Goal: Task Accomplishment & Management: Complete application form

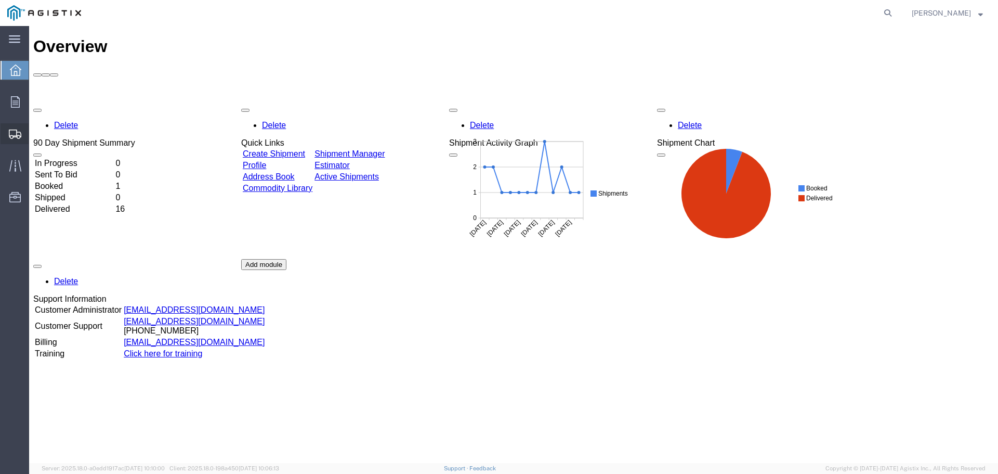
click at [0, 0] on span "Create from Template" at bounding box center [0, 0] width 0 height 0
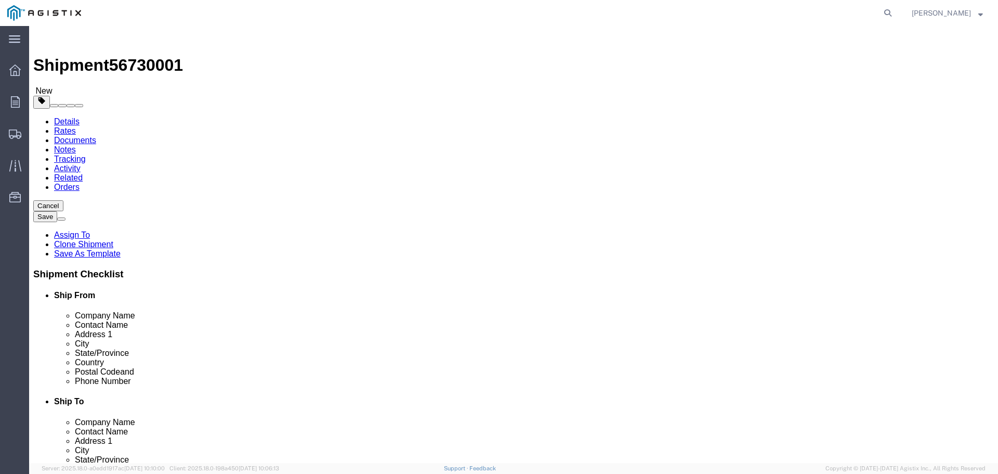
select select
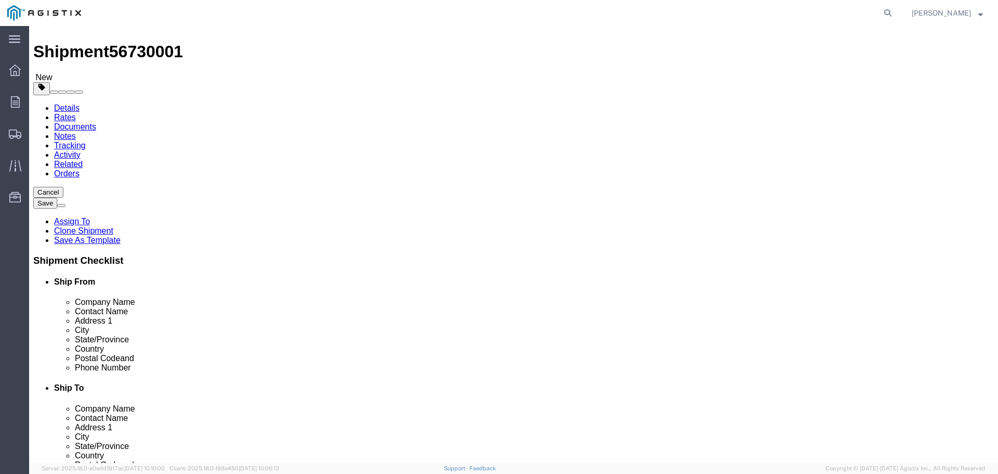
drag, startPoint x: 387, startPoint y: 231, endPoint x: 380, endPoint y: 234, distance: 7.4
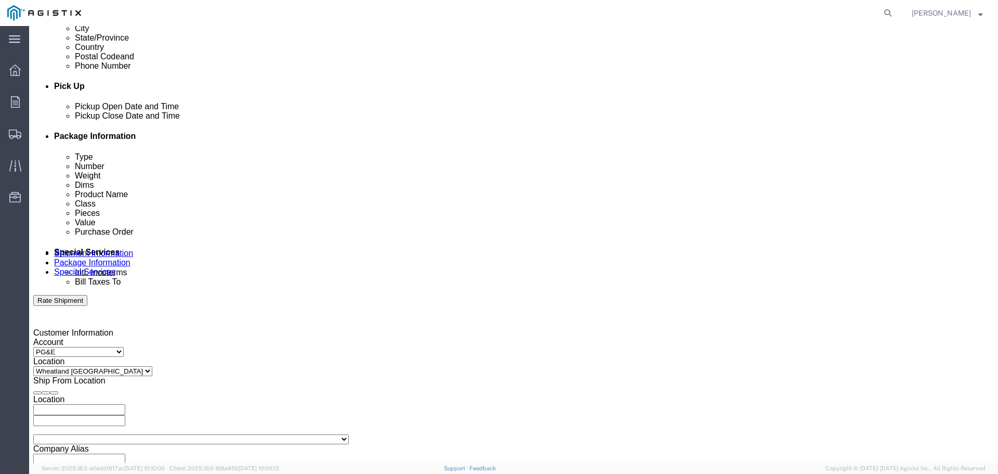
scroll to position [424, 0]
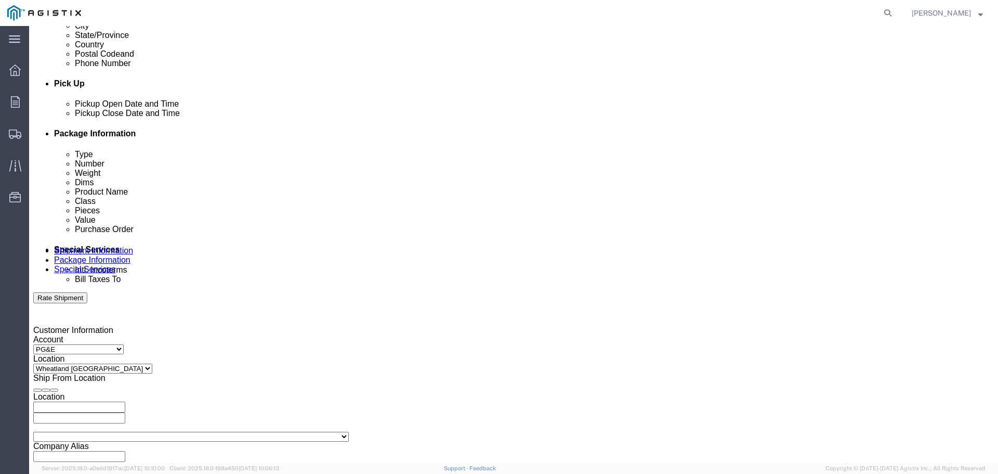
click div "[DATE] 7:00 PM"
type input "4:00 PM"
click input "4:00 PM"
click button "Apply"
click div
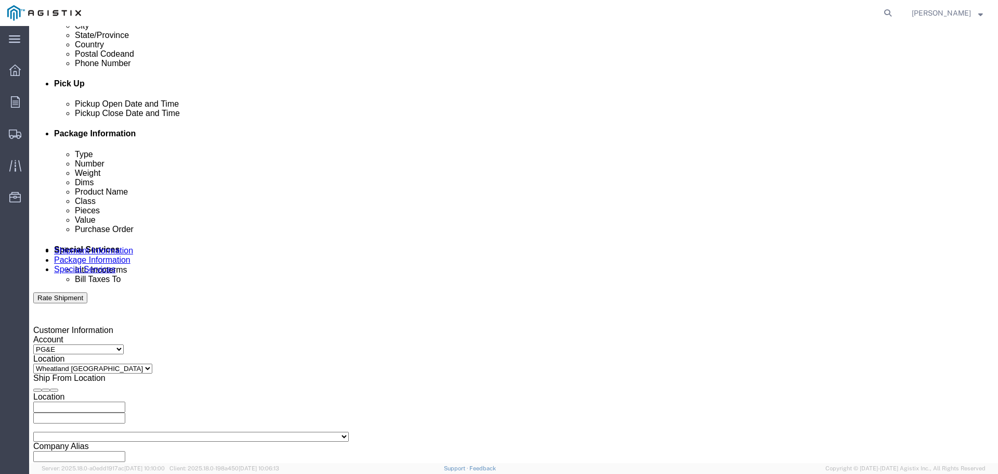
click input "8:00 PM"
type input "8:00 AM"
drag, startPoint x: 508, startPoint y: 274, endPoint x: 484, endPoint y: 348, distance: 78.3
click input "8:00 AM"
click div "Open Time 8:00 AM [DATE] 8:00 AM - [DATE] 8:00 AM Cancel Apply"
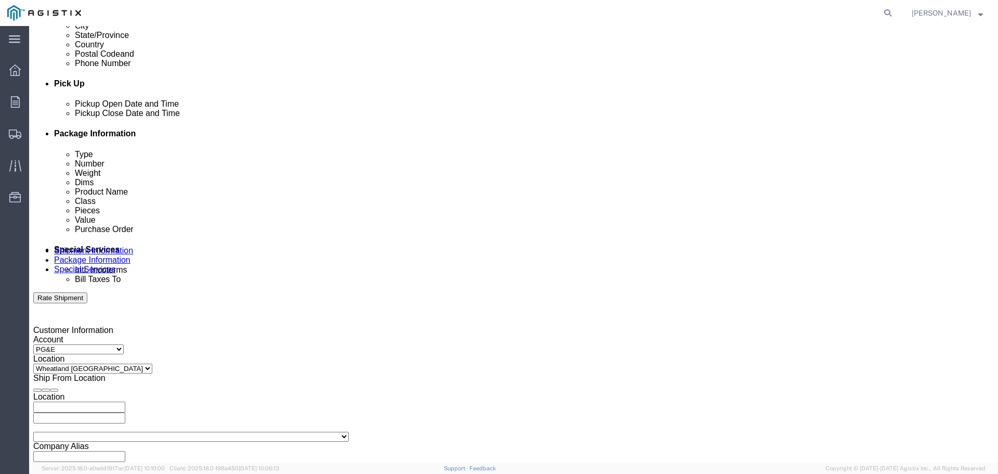
click button "Apply"
click div
click input "9:00 AM"
type input "4:00 PM"
click td "5"
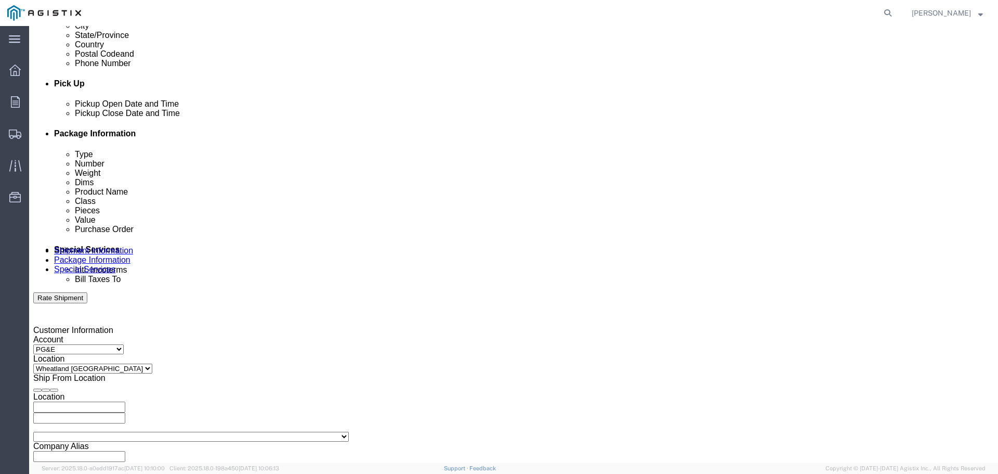
click input "4:00 PM"
click button "Apply"
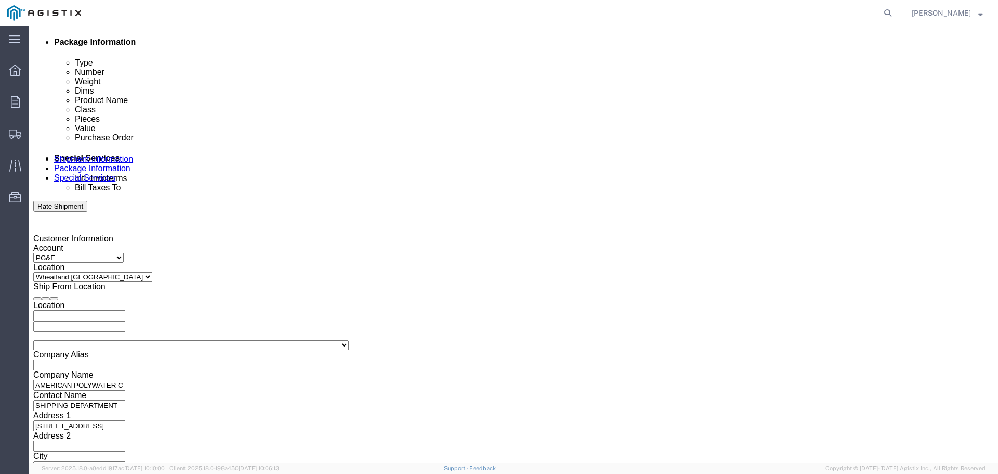
scroll to position [541, 0]
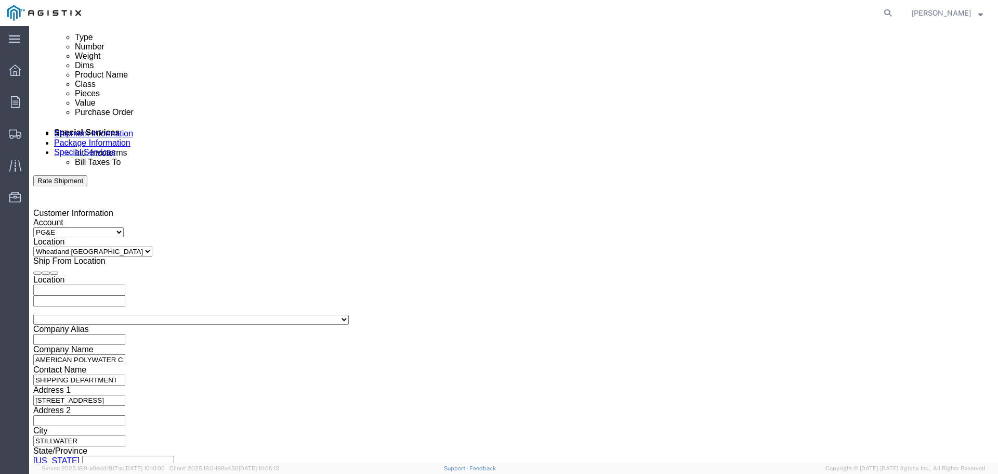
drag, startPoint x: 190, startPoint y: 185, endPoint x: -1, endPoint y: 175, distance: 191.5
click html "Shipment 56730001 New Details Rates Documents Notes Tracking Activity Related O…"
click input "3501311854"
type input "3501418154"
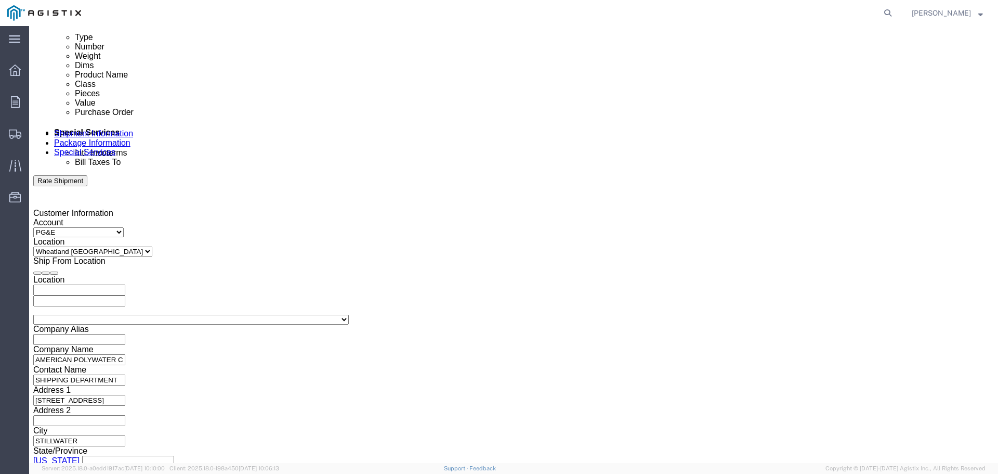
click button "Continue"
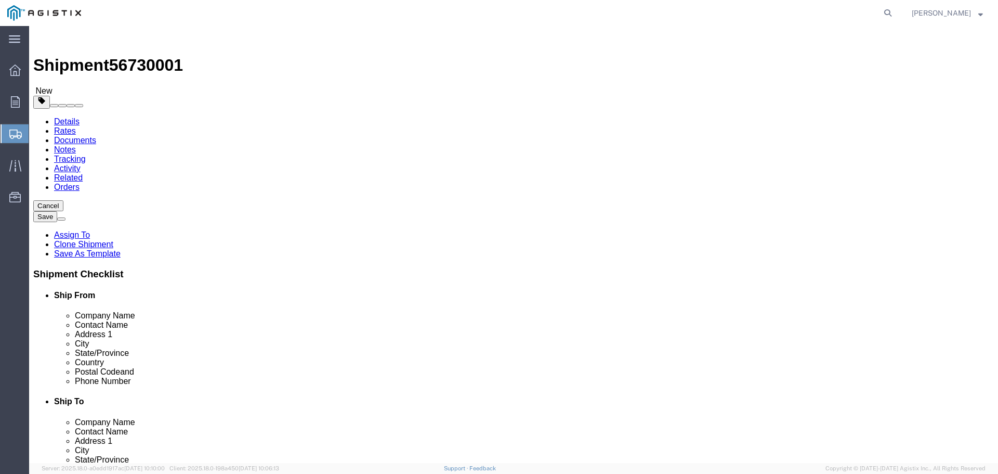
drag, startPoint x: 174, startPoint y: 199, endPoint x: 161, endPoint y: 199, distance: 13.5
click input "164"
type input "80"
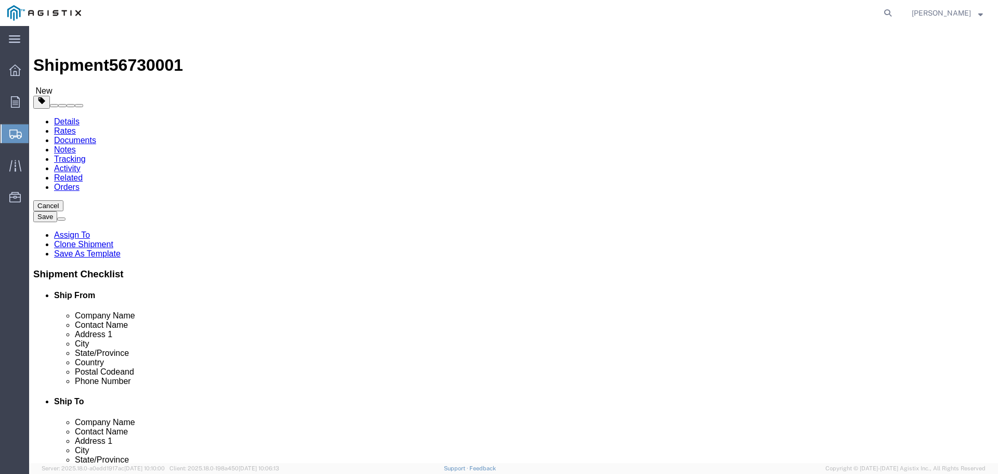
type input "3"
type input "51"
type input "3040"
click dd "87630.12 USD"
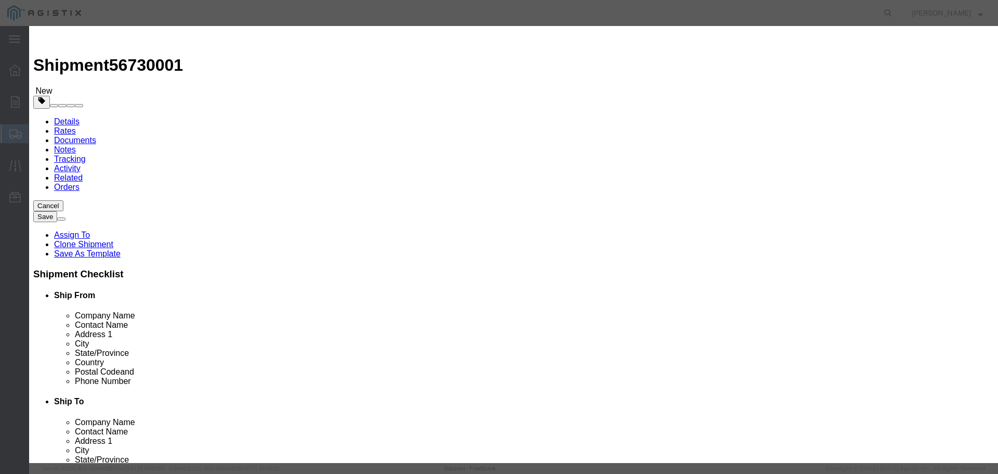
drag, startPoint x: 711, startPoint y: 78, endPoint x: 486, endPoint y: 80, distance: 225.6
click div "Description UPR No Flow Pole Repair Compound"
drag, startPoint x: 336, startPoint y: 82, endPoint x: 250, endPoint y: 75, distance: 86.5
click div "Product Name UPR-NFKIT12"
type input "J-99"
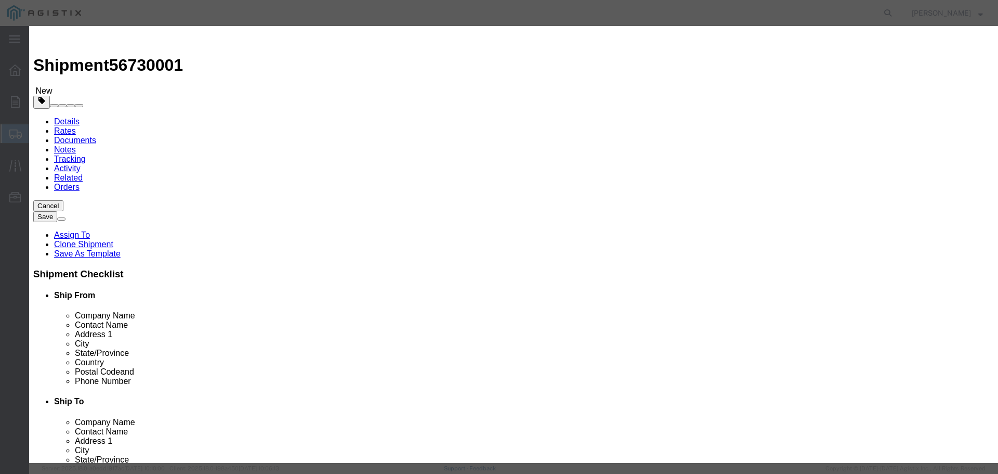
type input "1280"
type input "683942.4"
type input "9830.40"
select select "USD"
drag, startPoint x: 333, startPoint y: 227, endPoint x: 289, endPoint y: 227, distance: 44.7
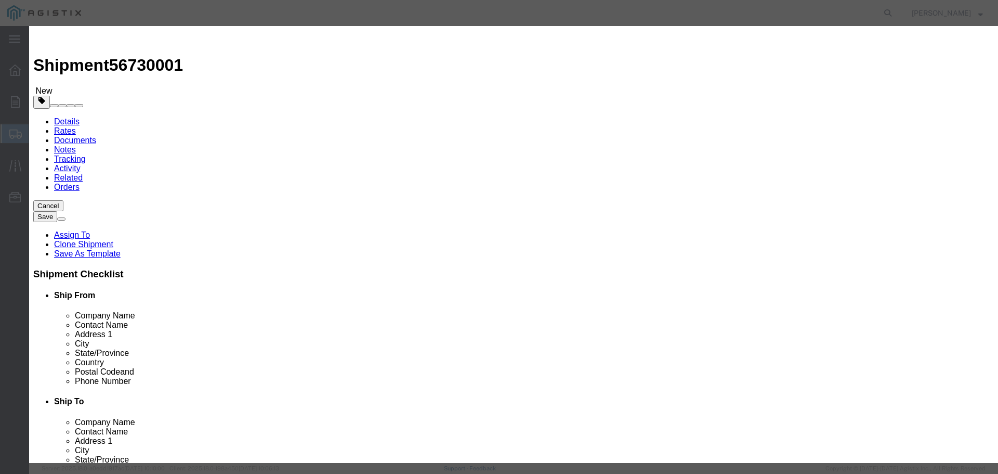
click div "NMFC 48580"
type input "046030"
drag, startPoint x: 323, startPoint y: 249, endPoint x: 276, endPoint y: 245, distance: 47.5
click div "Notes Sub 3"
click textarea "UPR No Flow Pole Repair Compound"
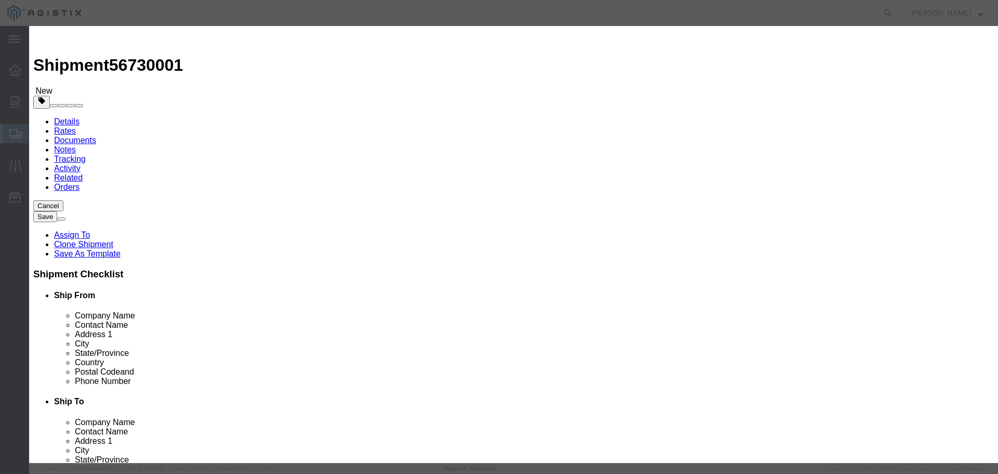
type textarea "lubricants"
click button "Save & Close"
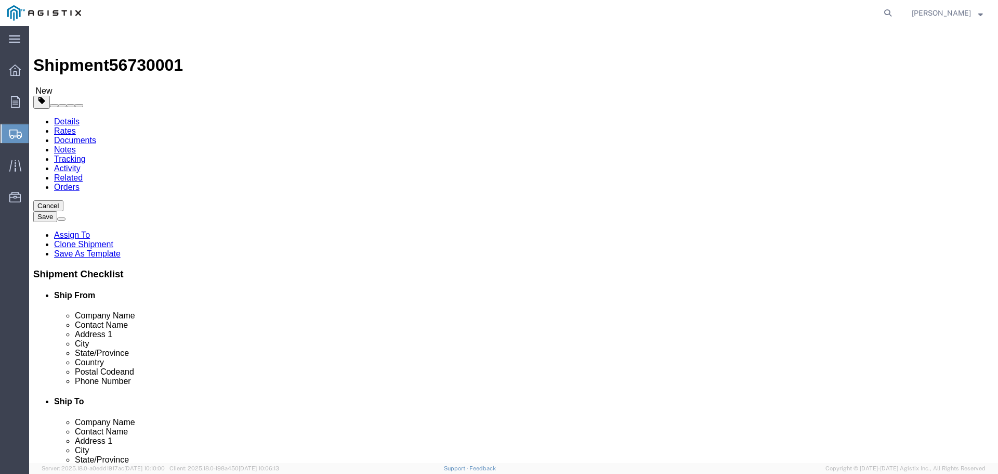
click button "Rate Shipment"
